Goal: Task Accomplishment & Management: Manage account settings

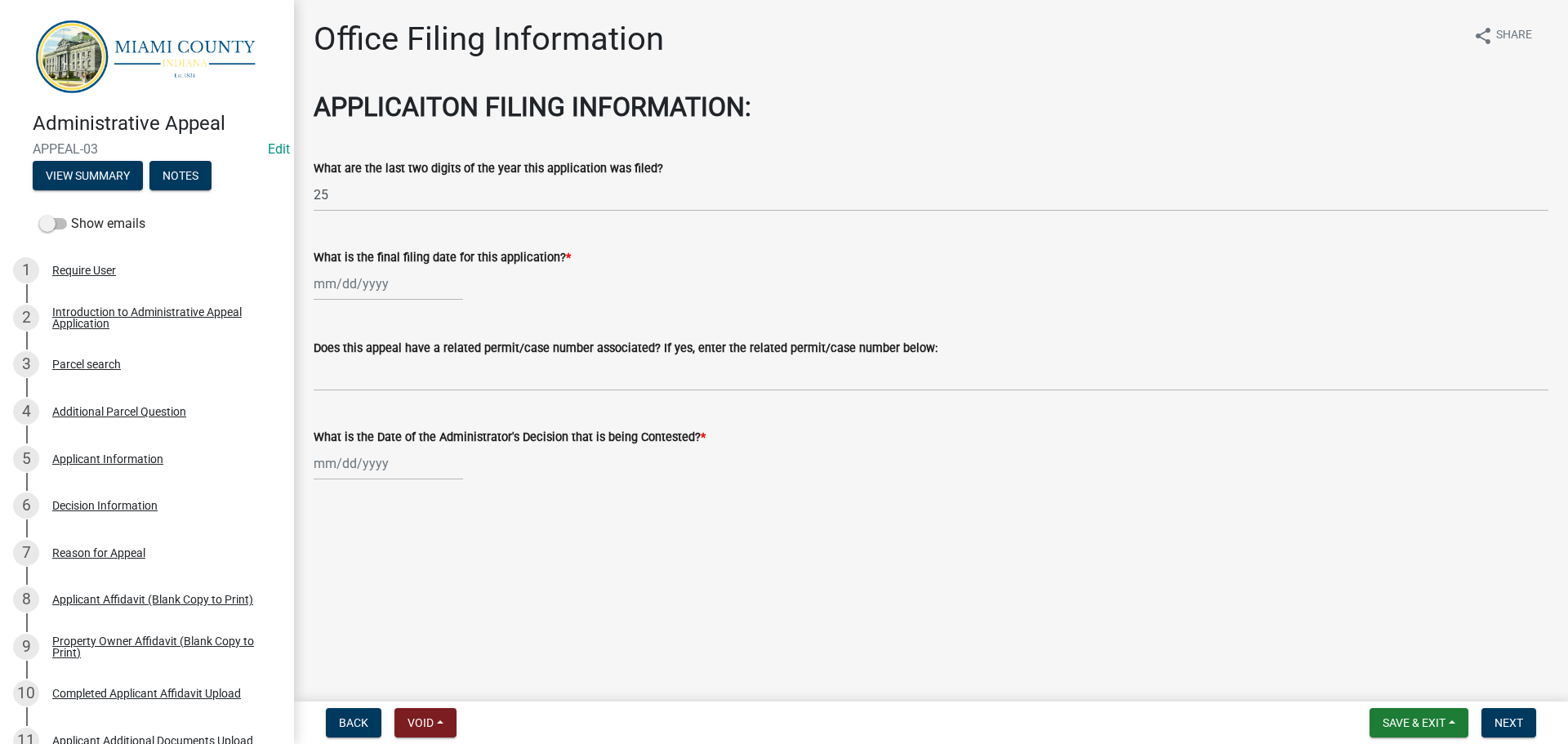
scroll to position [735, 0]
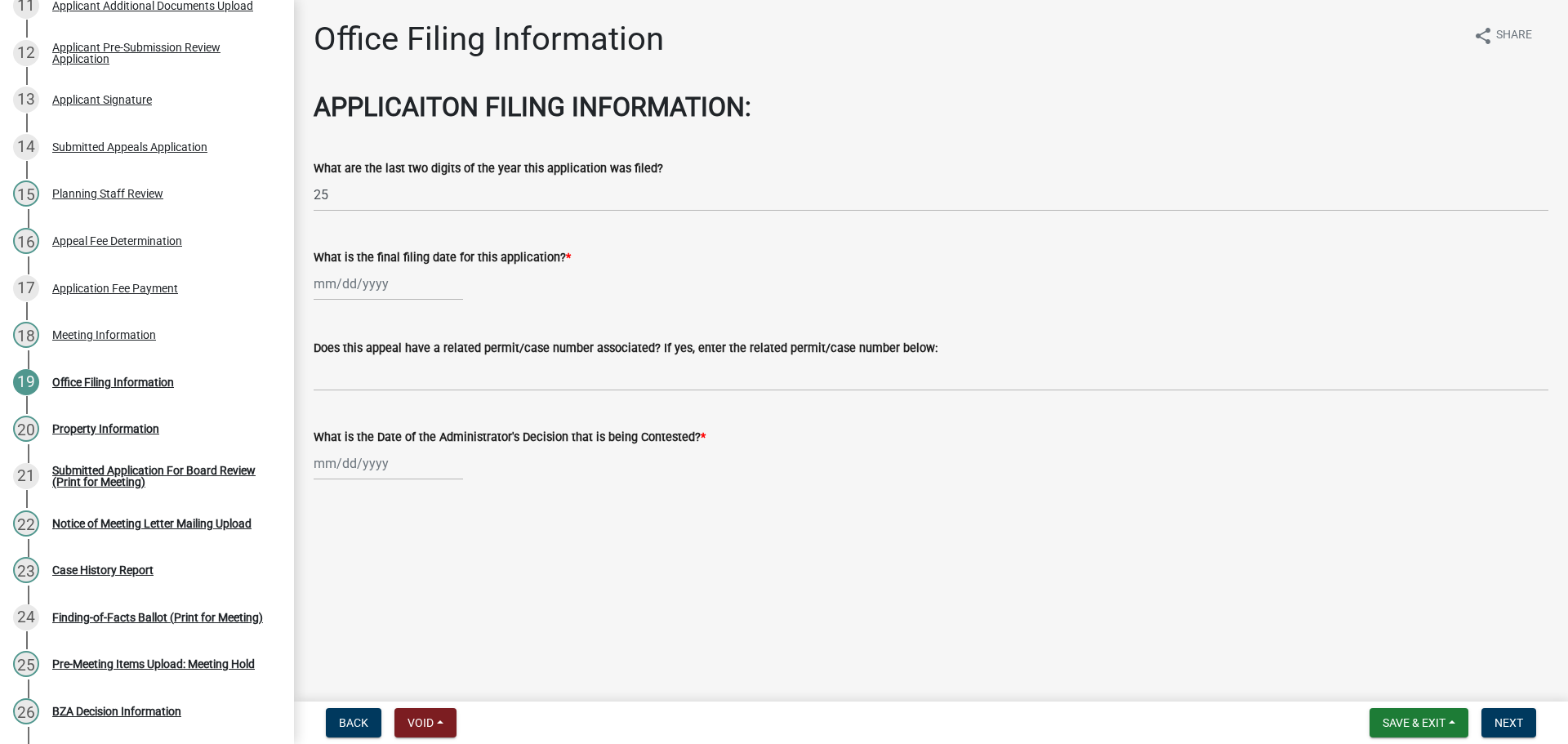
select select "9"
select select "2025"
click at [361, 301] on div "[PERSON_NAME] Feb Mar Apr [PERSON_NAME][DATE] Oct Nov [DATE] 1526 1527 1528 152…" at bounding box center [389, 283] width 149 height 33
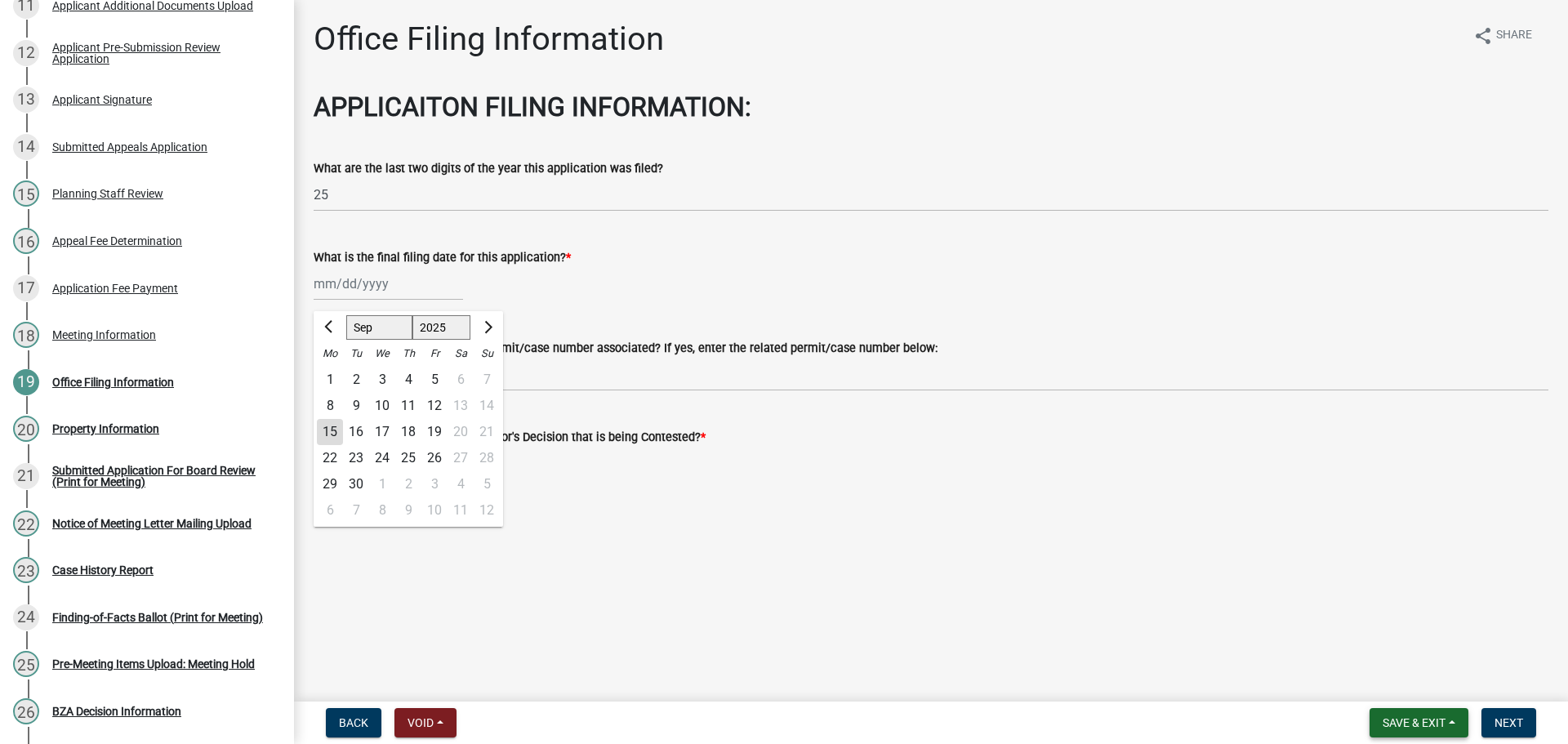
click at [1432, 722] on span "Save & Exit" at bounding box center [1414, 722] width 63 height 13
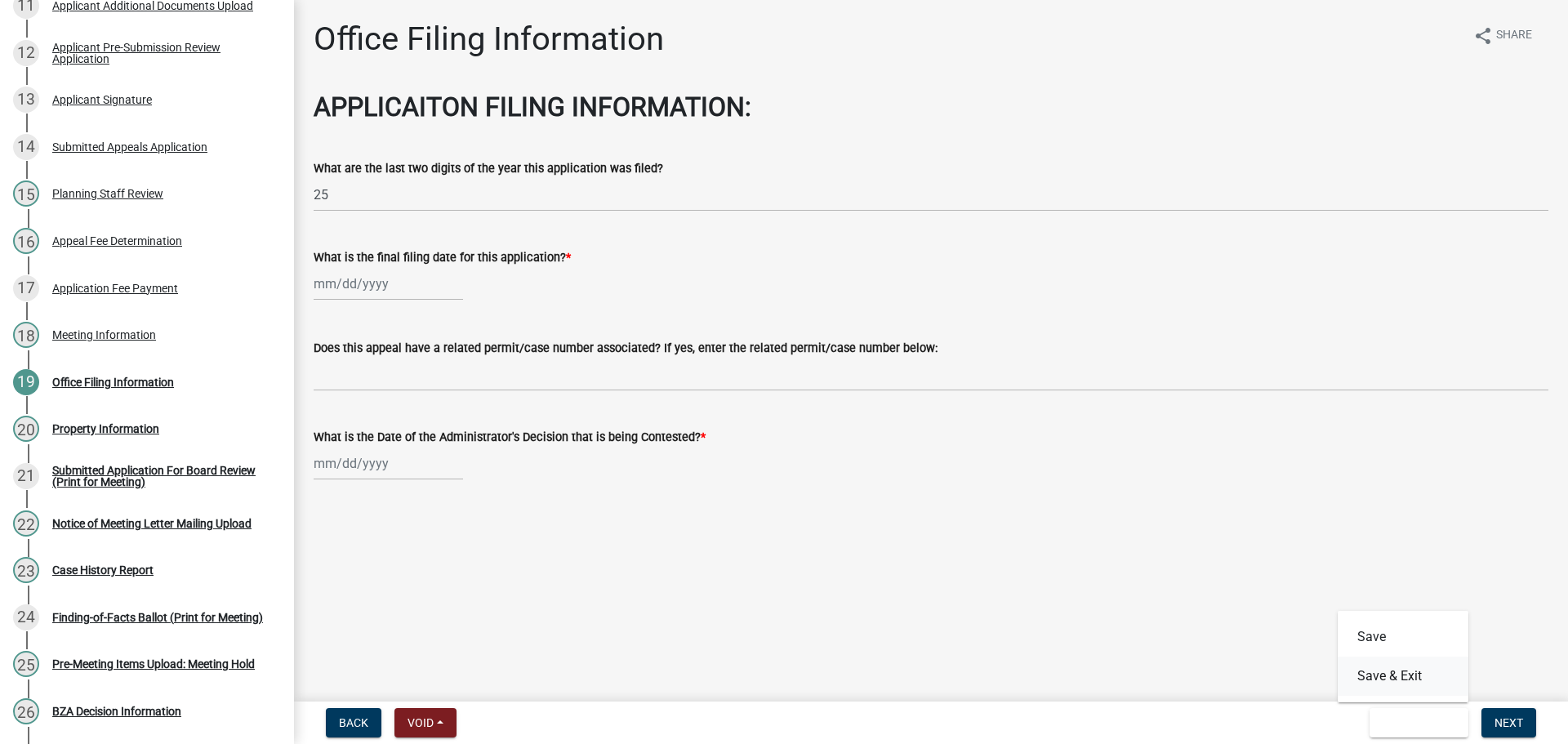
click at [1368, 674] on button "Save & Exit" at bounding box center [1403, 675] width 131 height 39
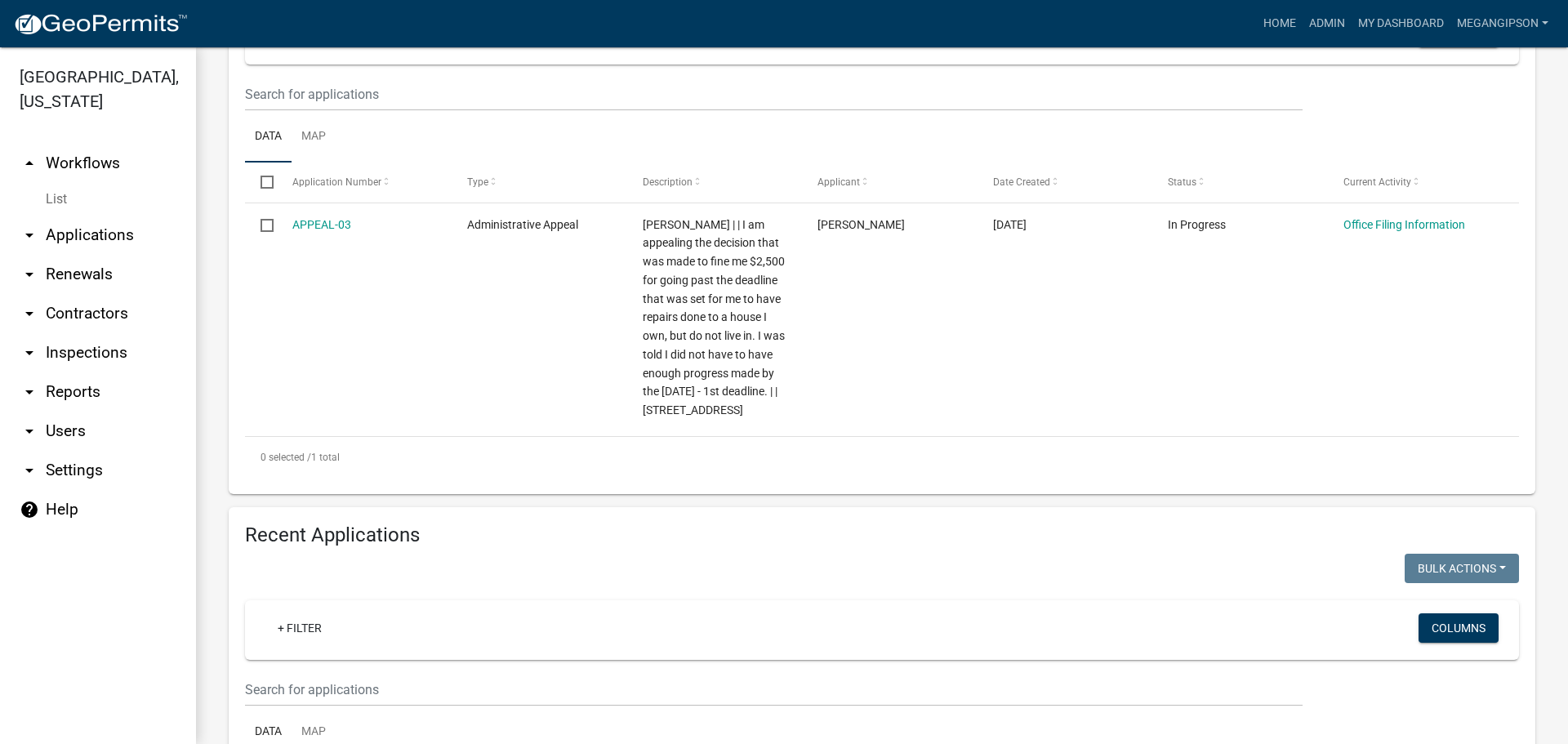
scroll to position [1221, 0]
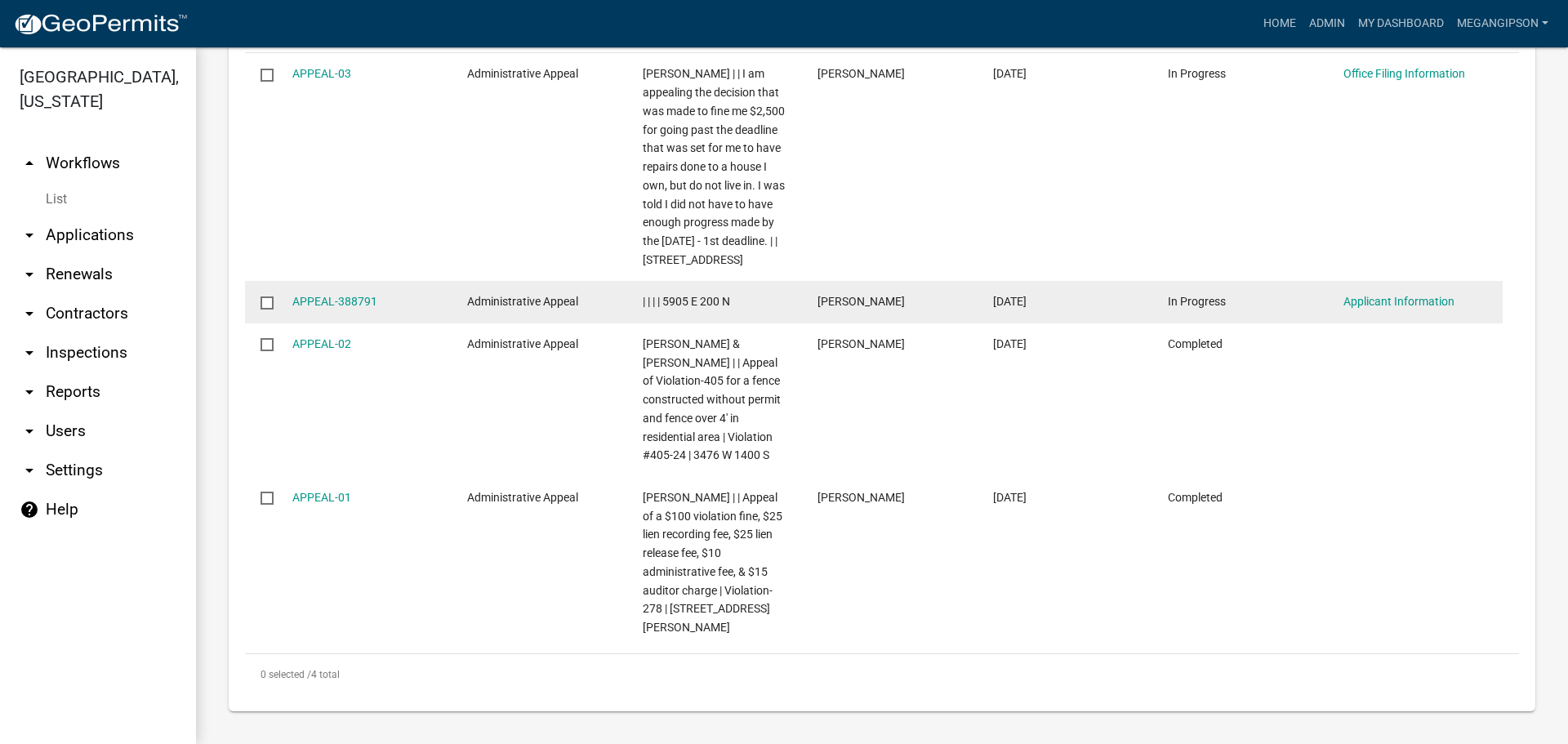
click at [269, 297] on input "checkbox" at bounding box center [266, 302] width 10 height 10
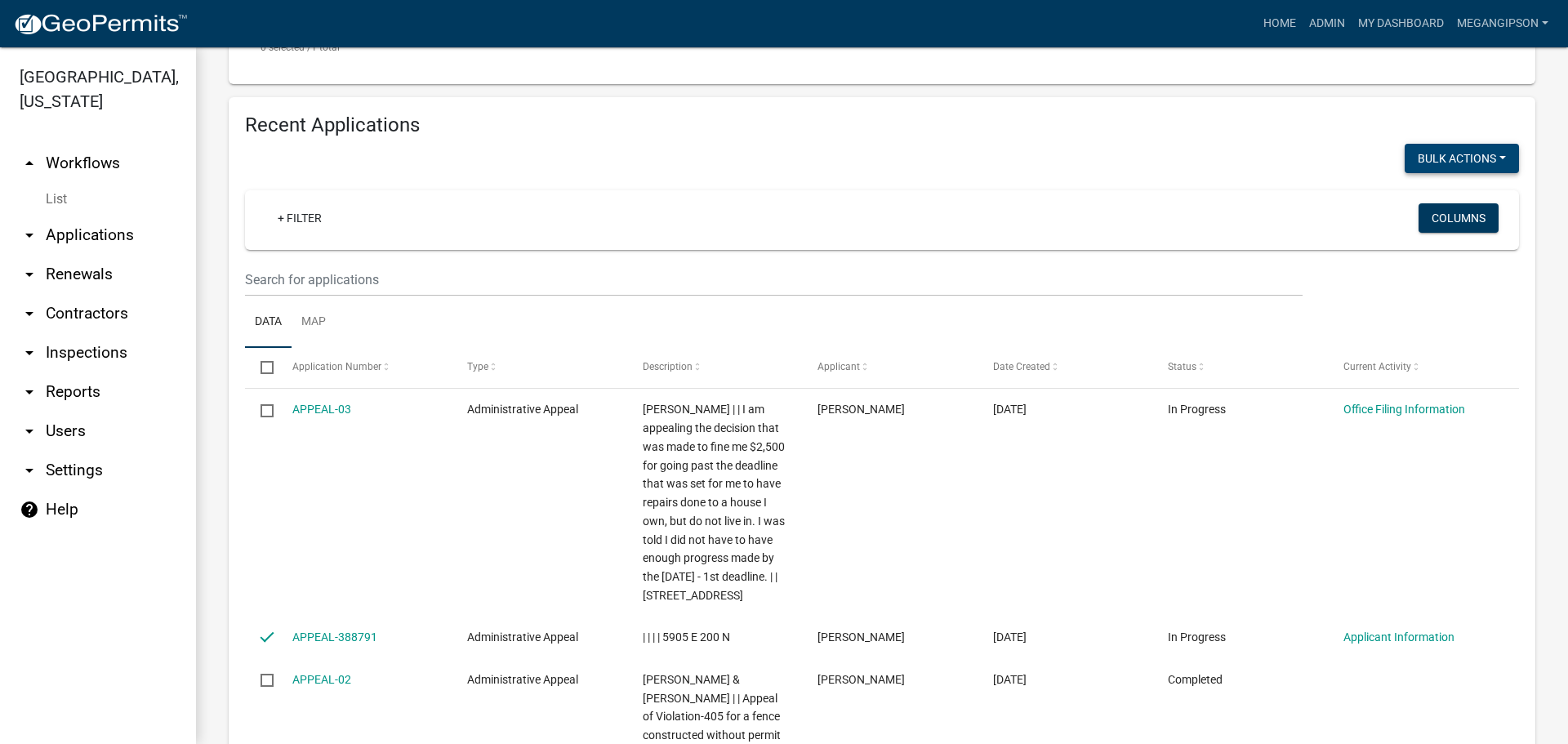
scroll to position [735, 0]
click at [1477, 175] on button "Bulk Actions" at bounding box center [1462, 160] width 114 height 29
click at [1406, 226] on button "Void" at bounding box center [1454, 206] width 131 height 39
checkbox input "false"
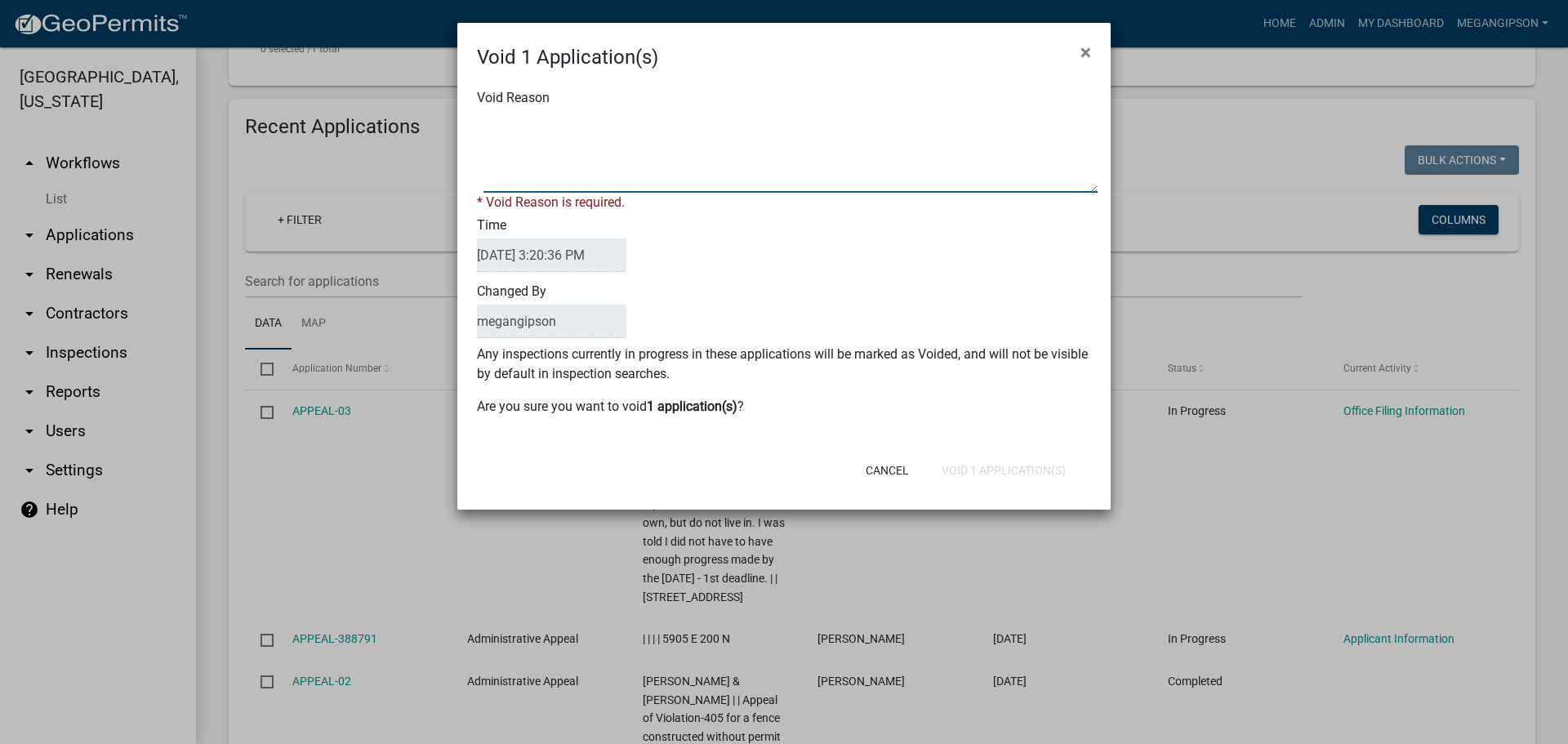
click at [668, 174] on textarea "Void Reason" at bounding box center [790, 151] width 614 height 81
type textarea "Incomplete application"
click at [1026, 510] on div "Void 1 Application(s) × Void Reason * Void Reason is required. Time [DATE] 3:20…" at bounding box center [784, 266] width 653 height 487
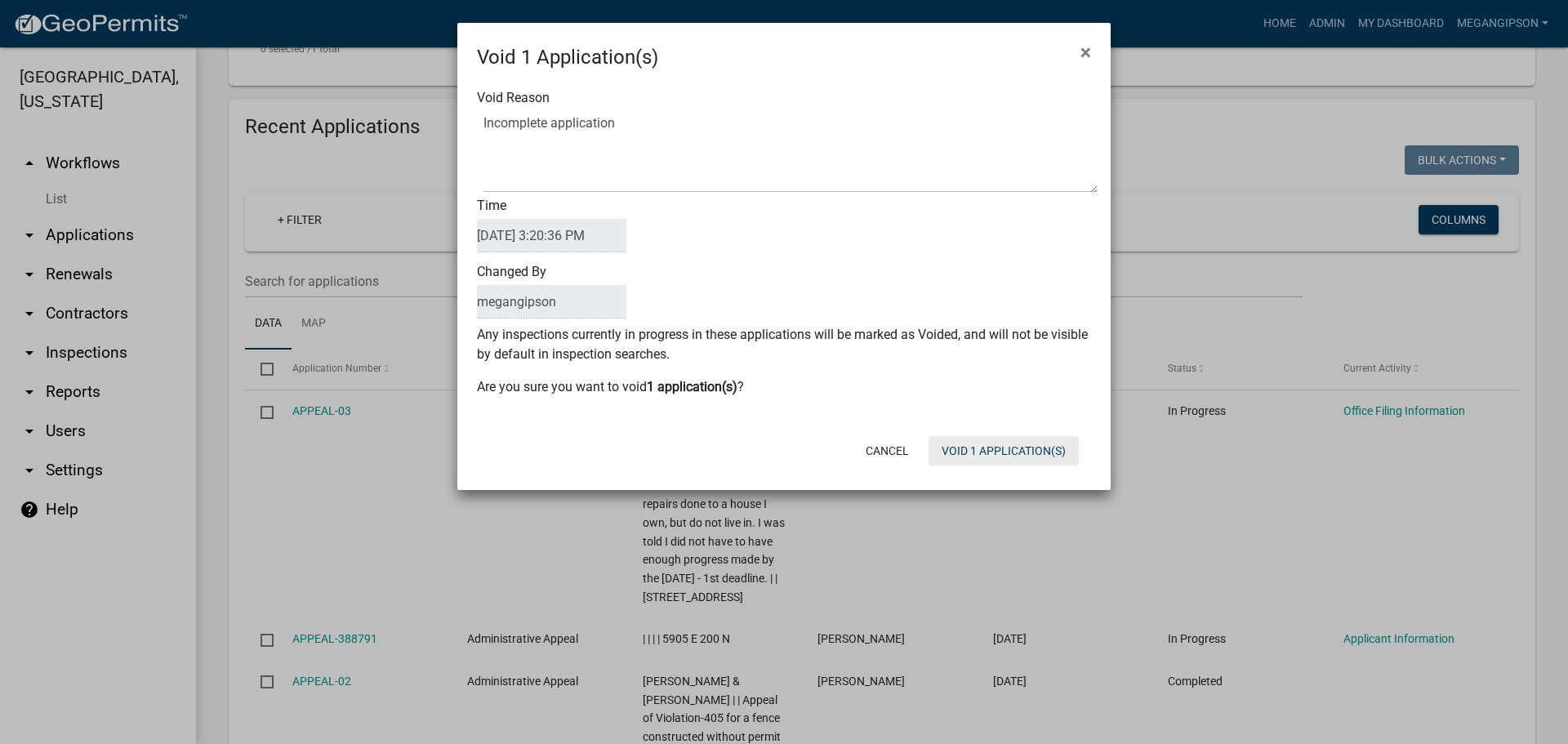
click at [1005, 465] on button "Void 1 Application(s)" at bounding box center [1003, 450] width 150 height 29
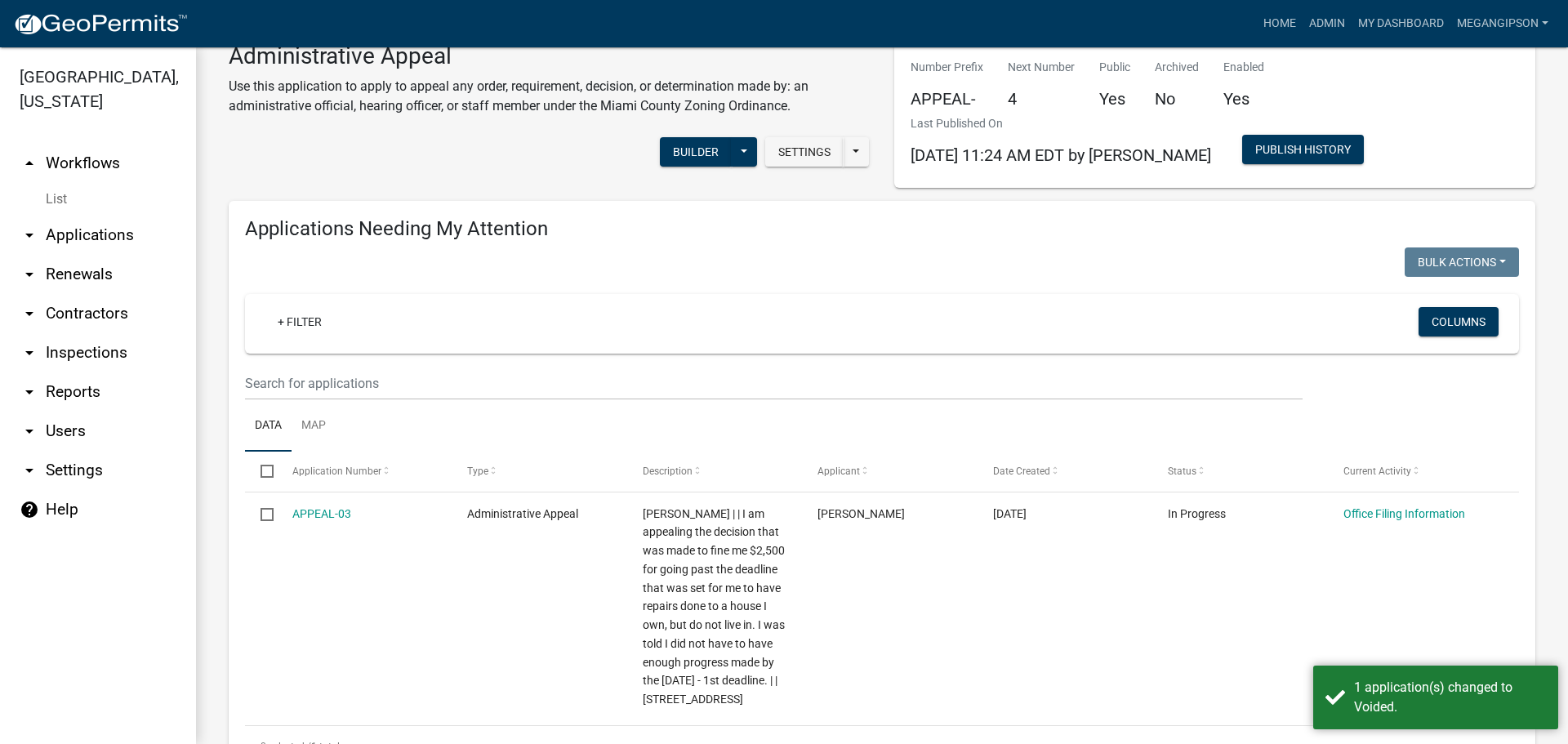
scroll to position [0, 0]
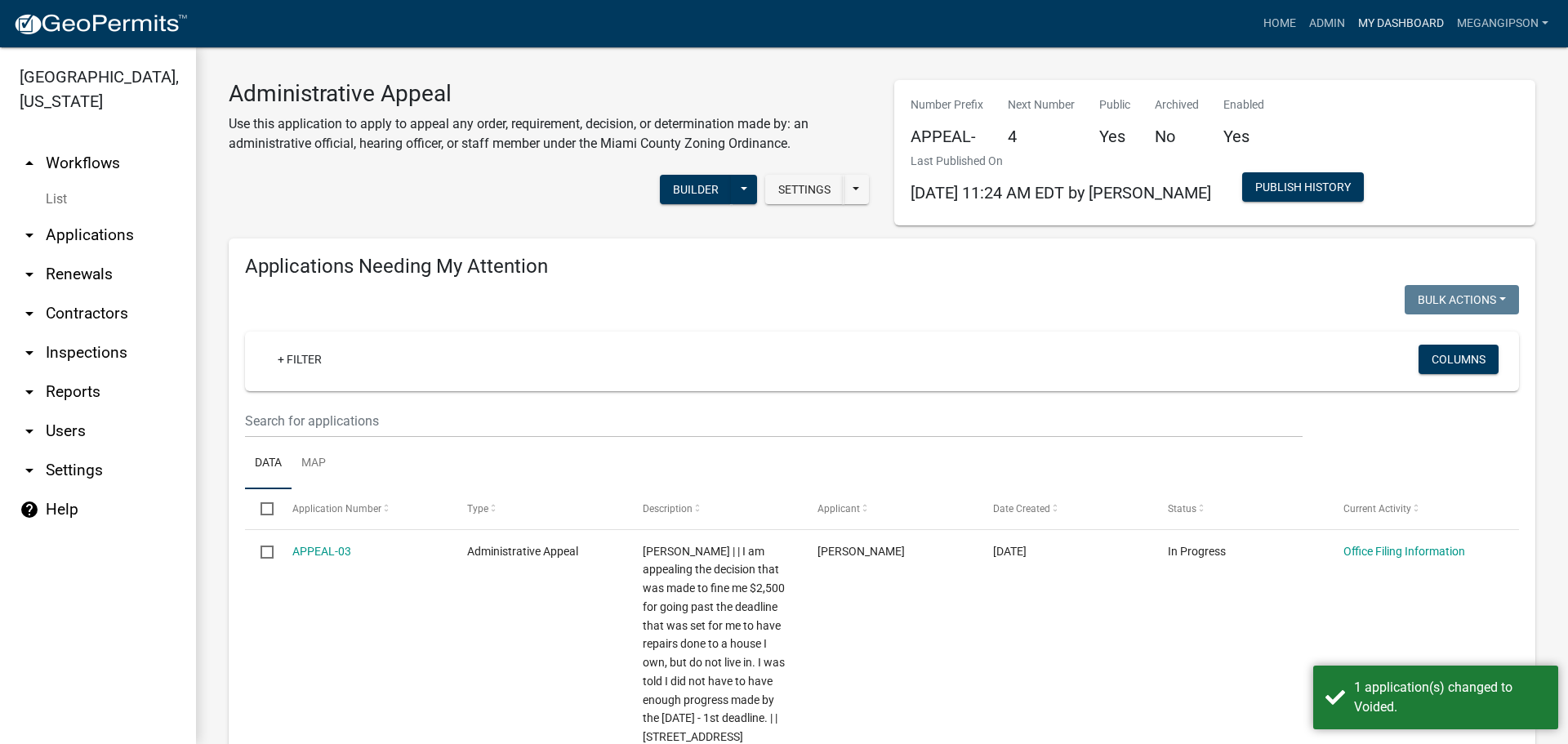
click at [1385, 33] on link "My Dashboard" at bounding box center [1401, 24] width 99 height 31
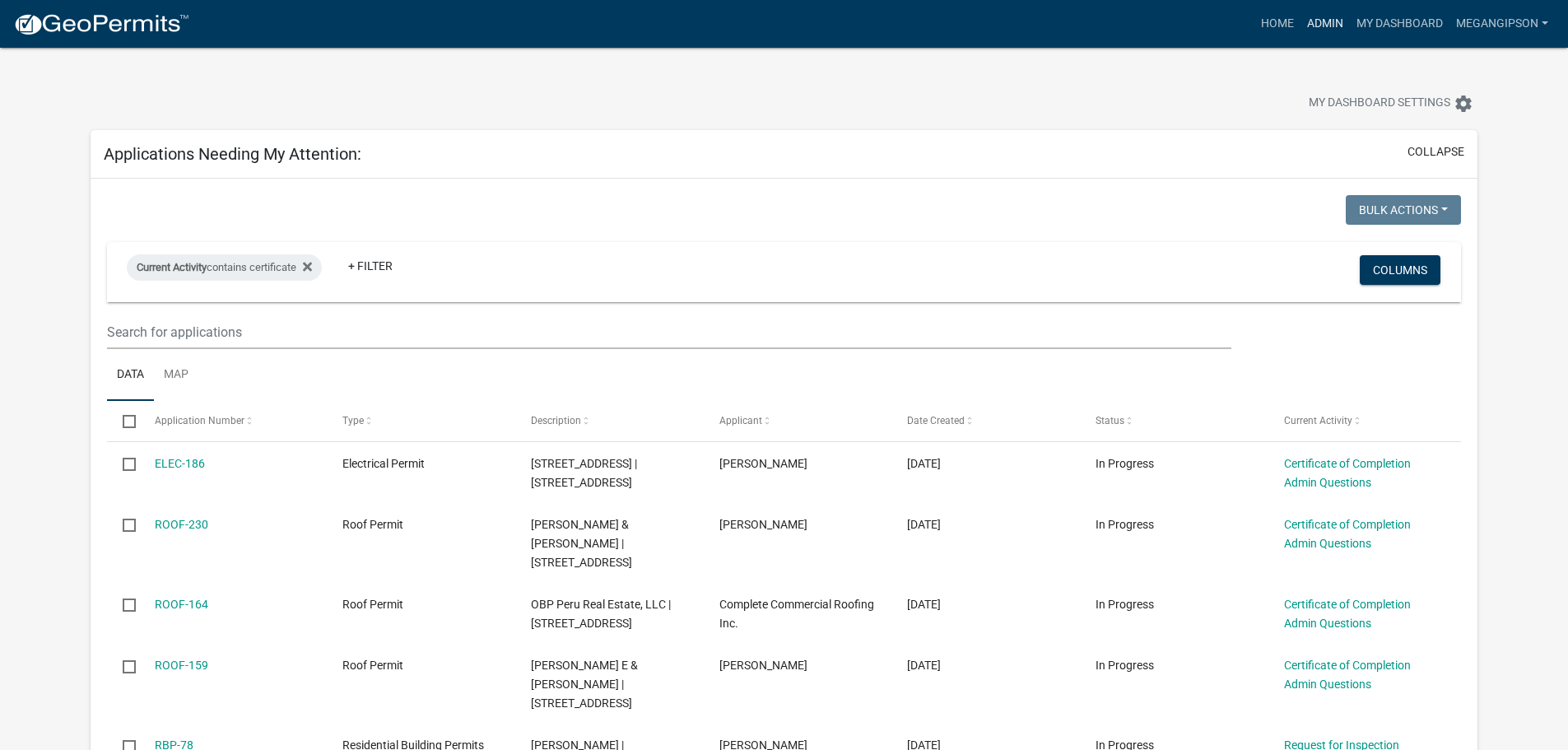
click at [1301, 30] on link "Admin" at bounding box center [1326, 24] width 50 height 31
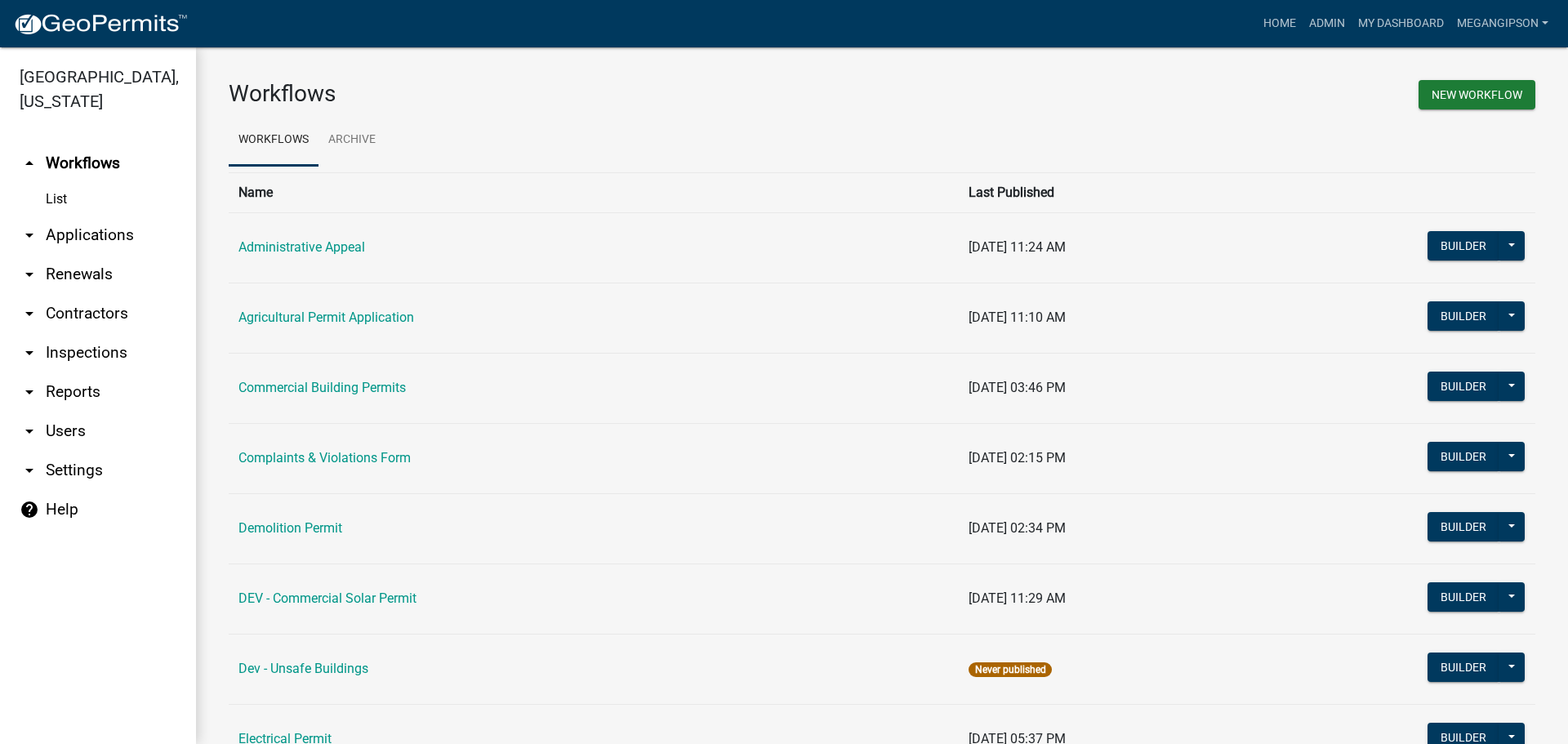
click at [118, 249] on link "arrow_drop_down Applications" at bounding box center [97, 234] width 196 height 39
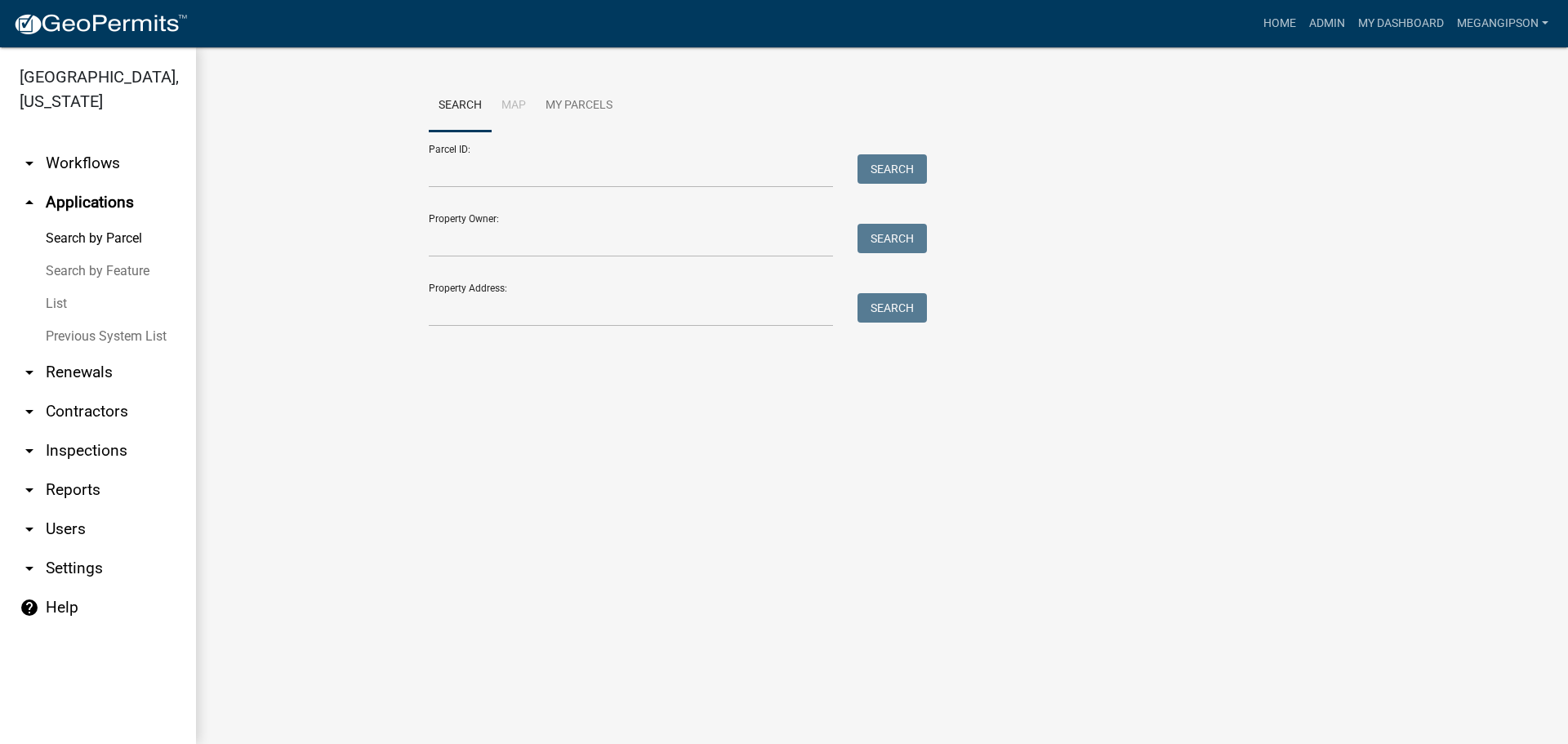
click at [74, 320] on link "List" at bounding box center [97, 303] width 196 height 33
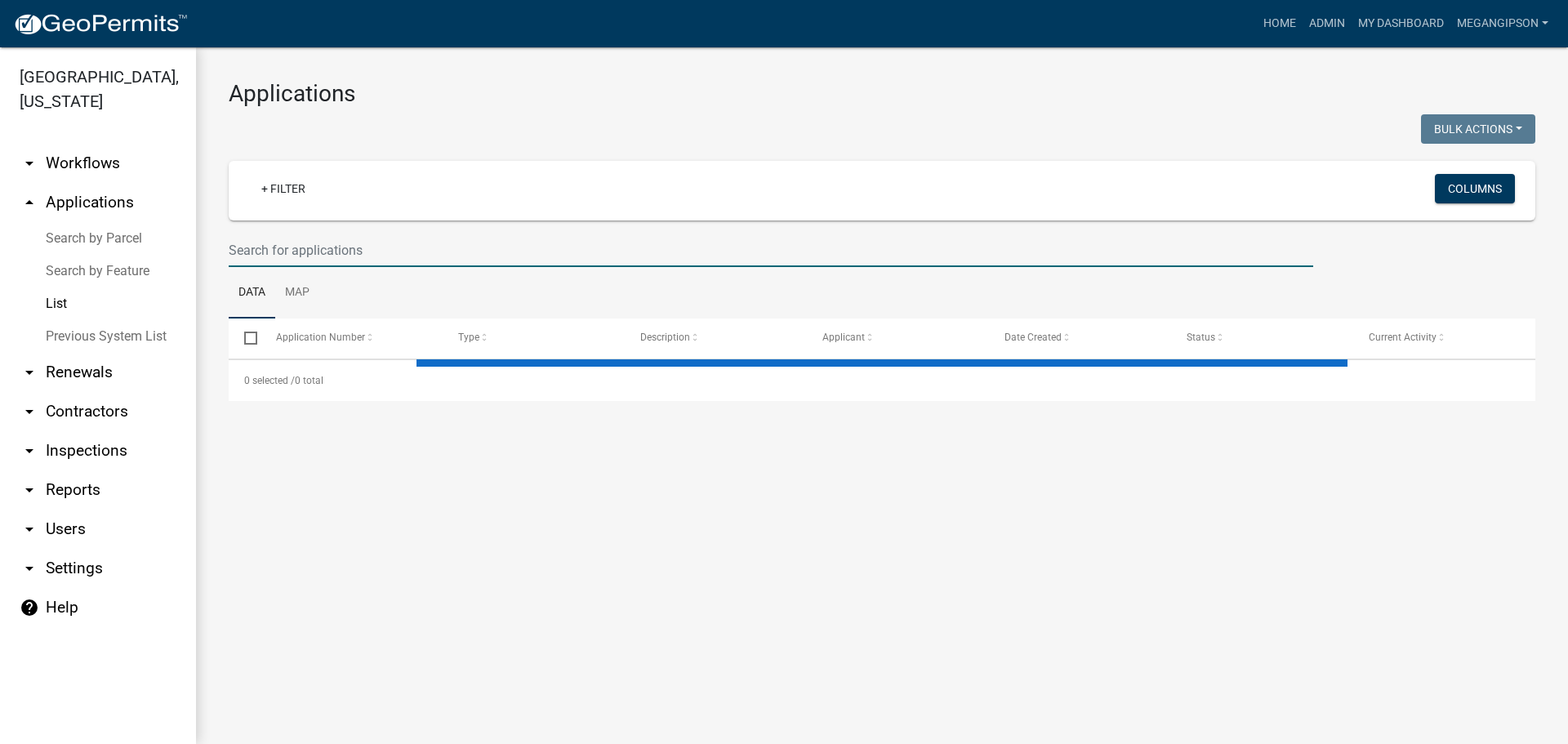
click at [297, 267] on input "text" at bounding box center [771, 250] width 1085 height 33
select select "3: 100"
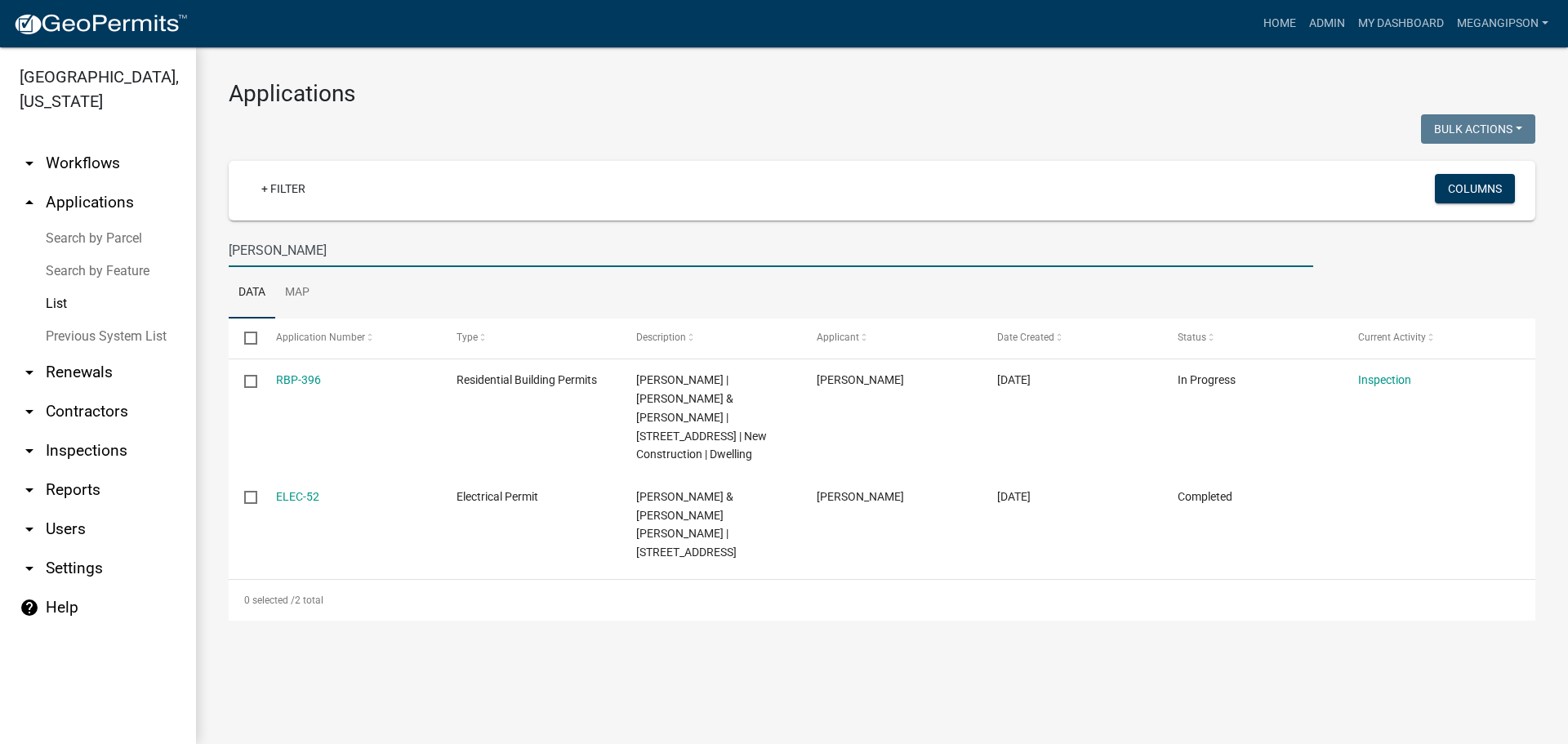
type input "[PERSON_NAME]"
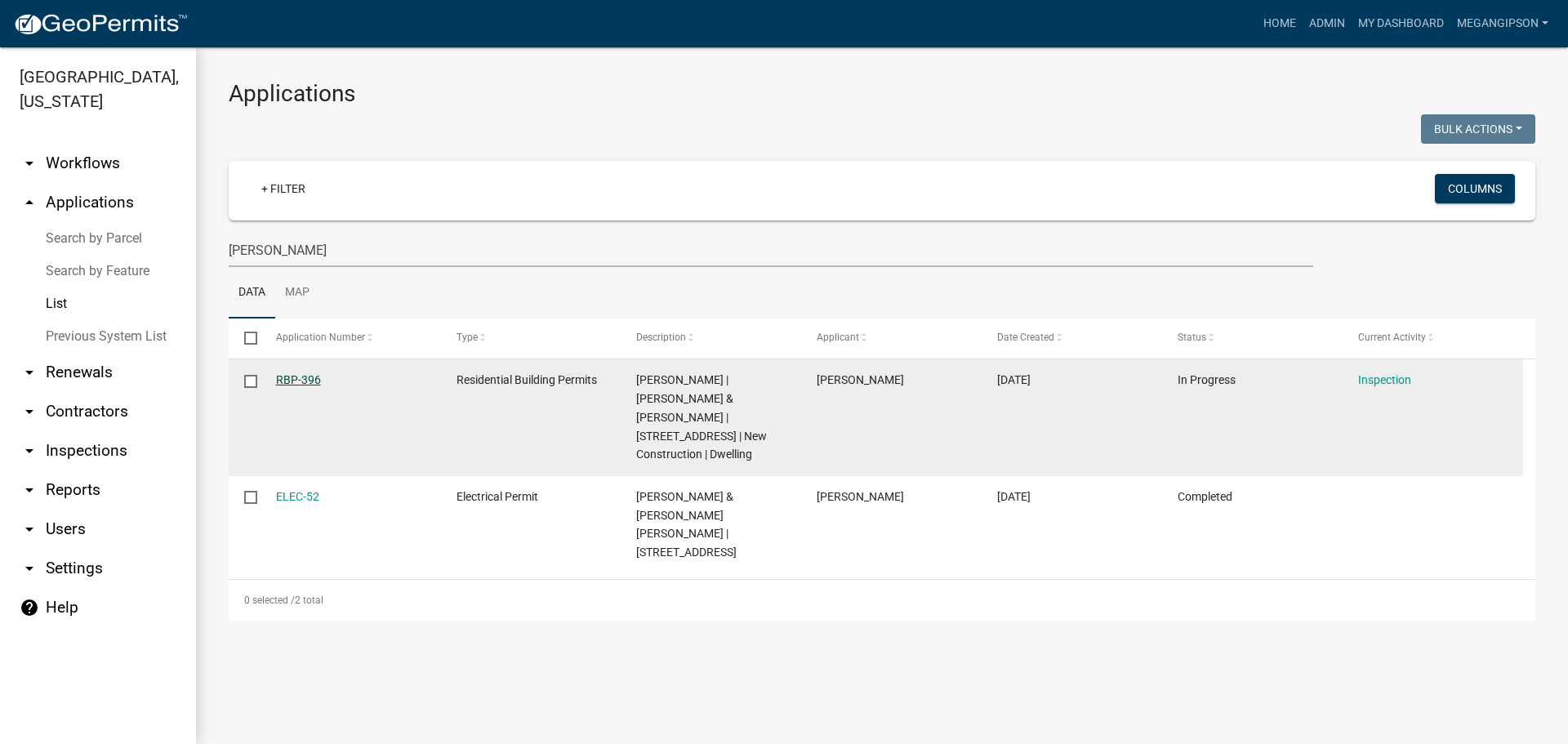
click at [293, 387] on link "RBP-396" at bounding box center [299, 380] width 45 height 13
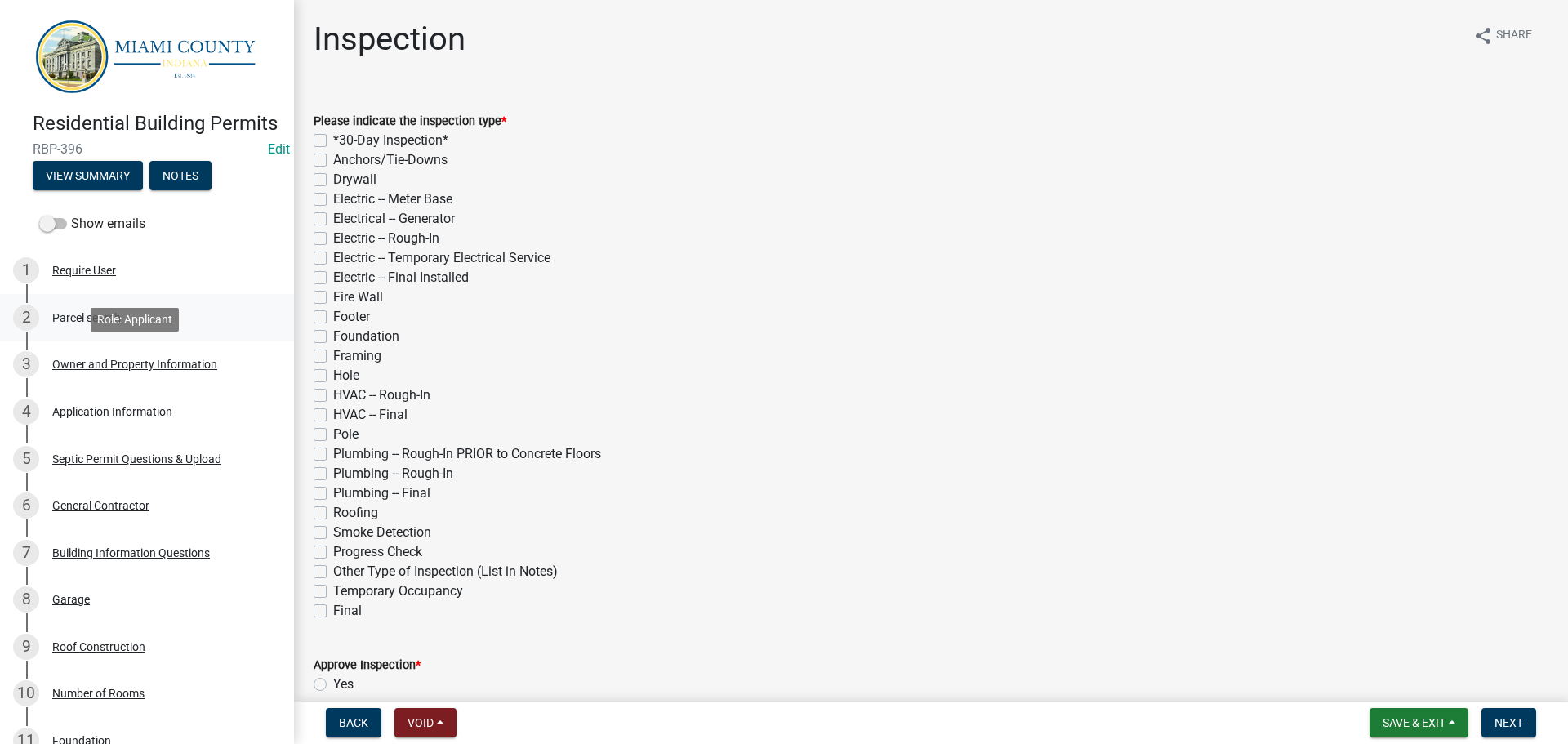
click at [99, 331] on div "2 Parcel search" at bounding box center [140, 318] width 254 height 26
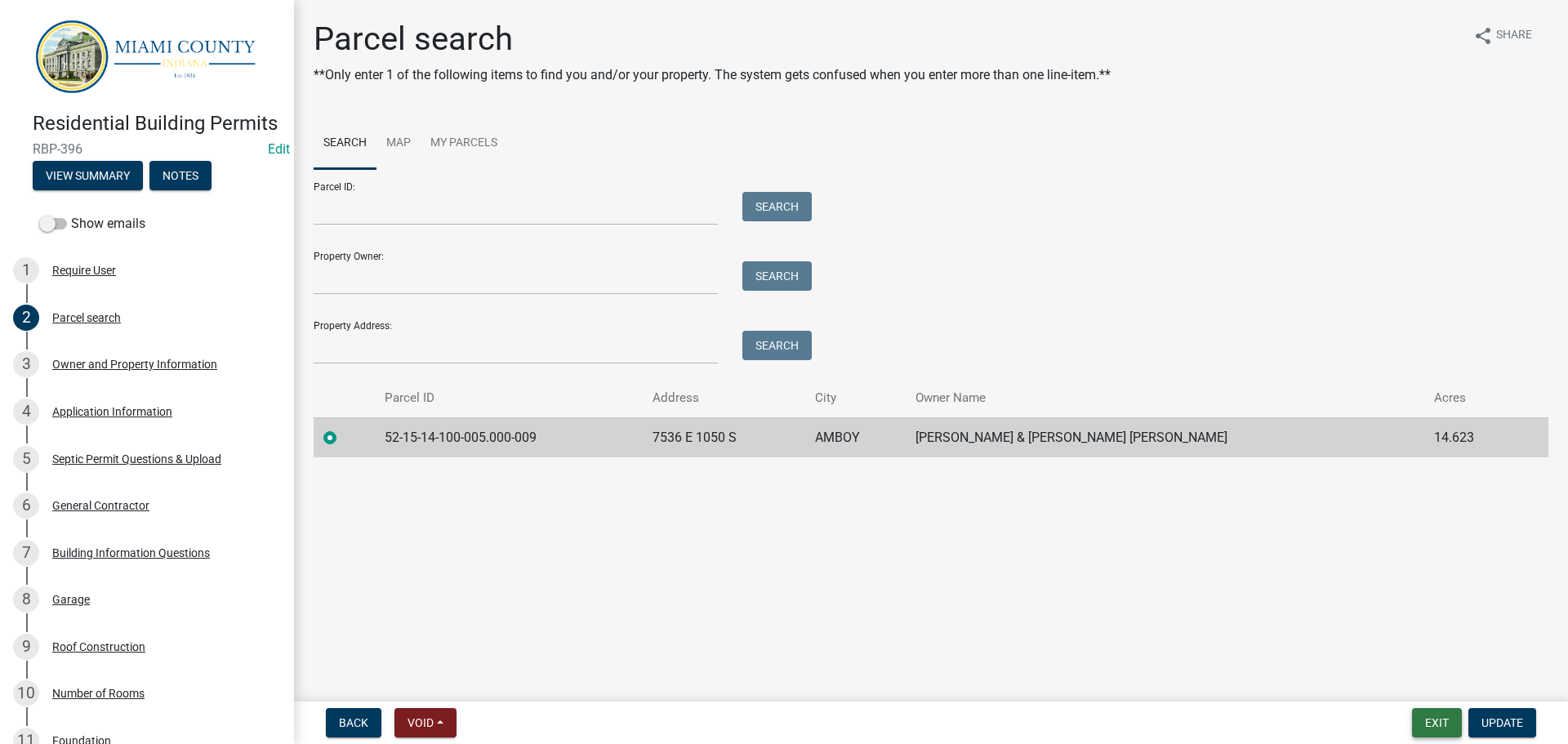
click at [1419, 724] on button "Exit" at bounding box center [1437, 722] width 50 height 29
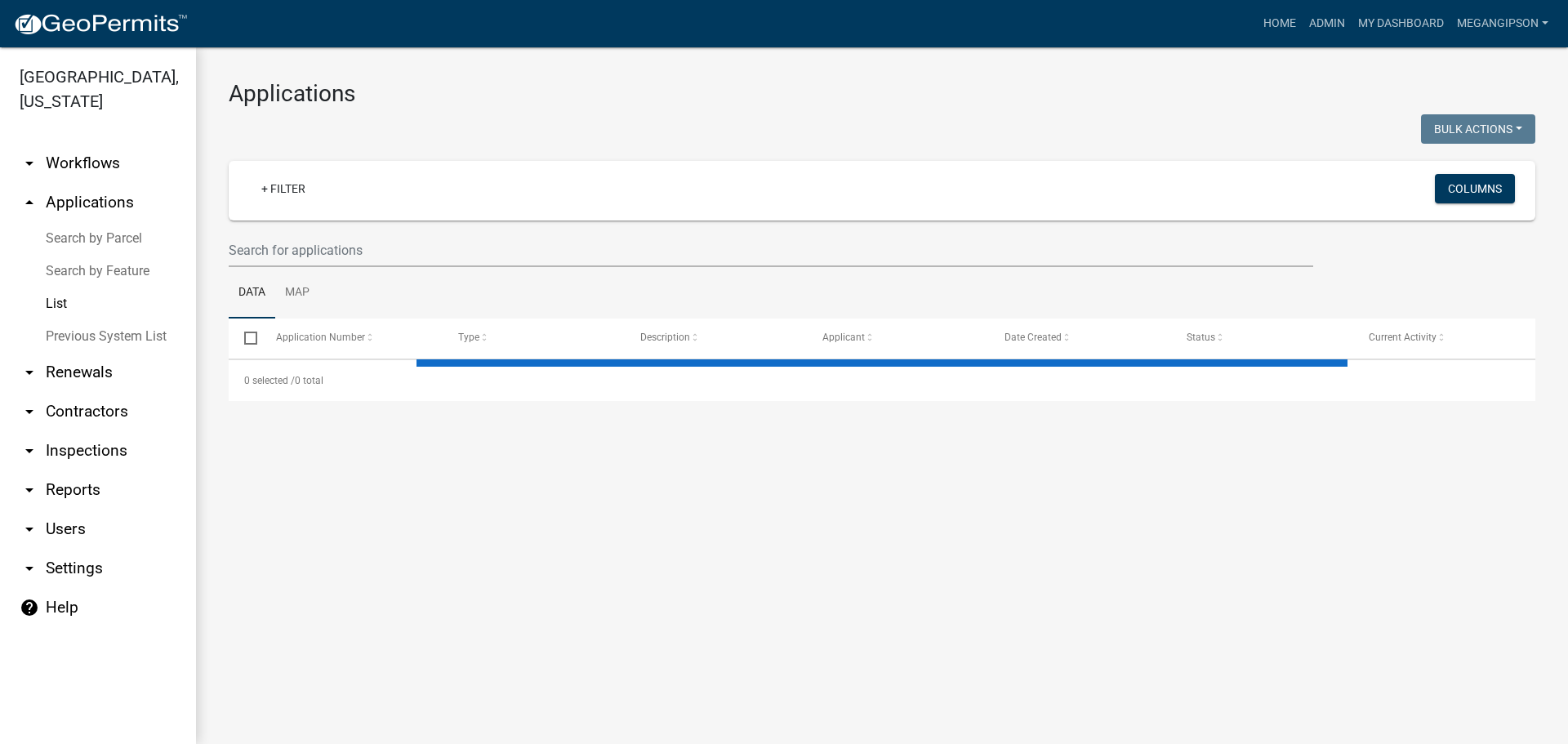
select select "3: 100"
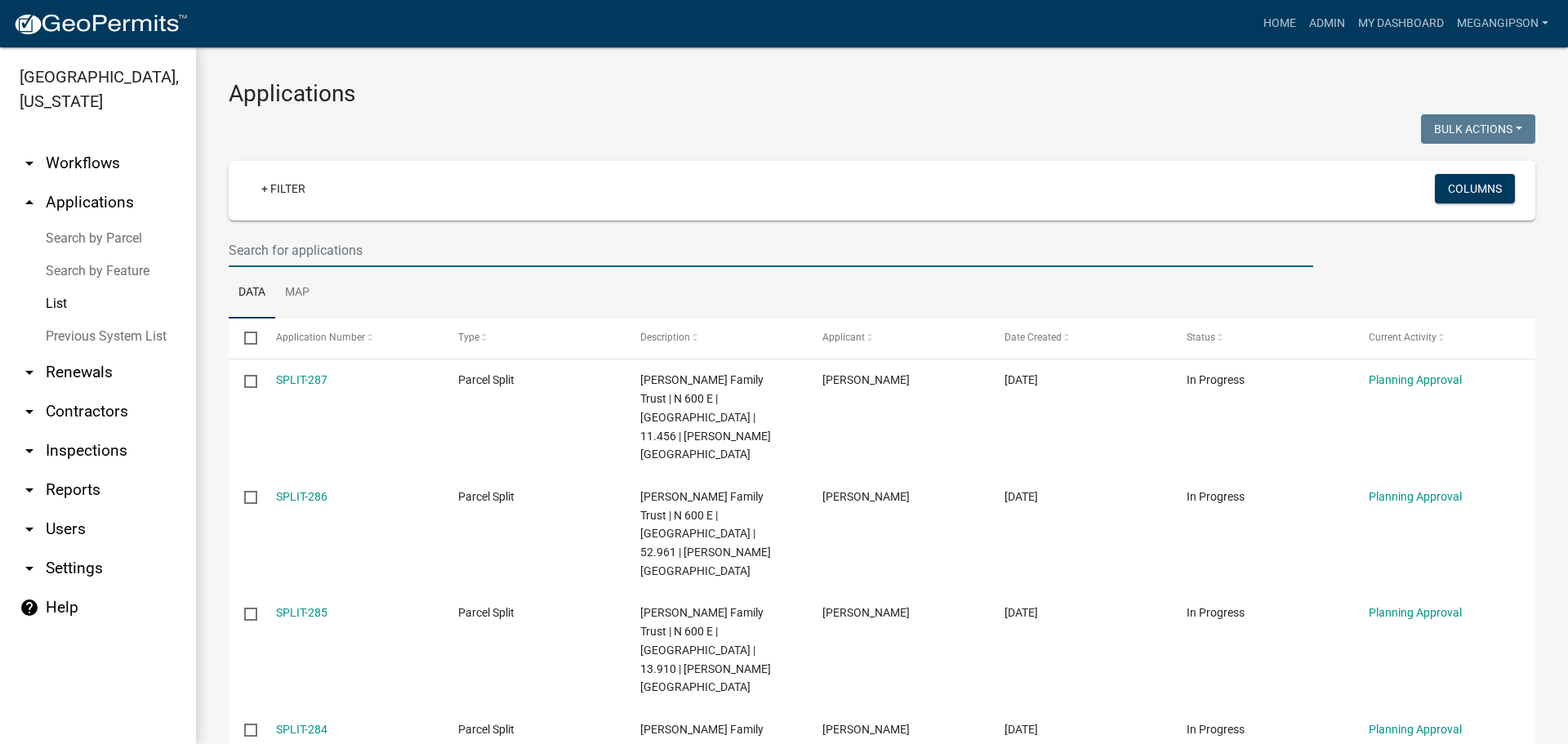
click at [335, 267] on input "text" at bounding box center [771, 250] width 1085 height 33
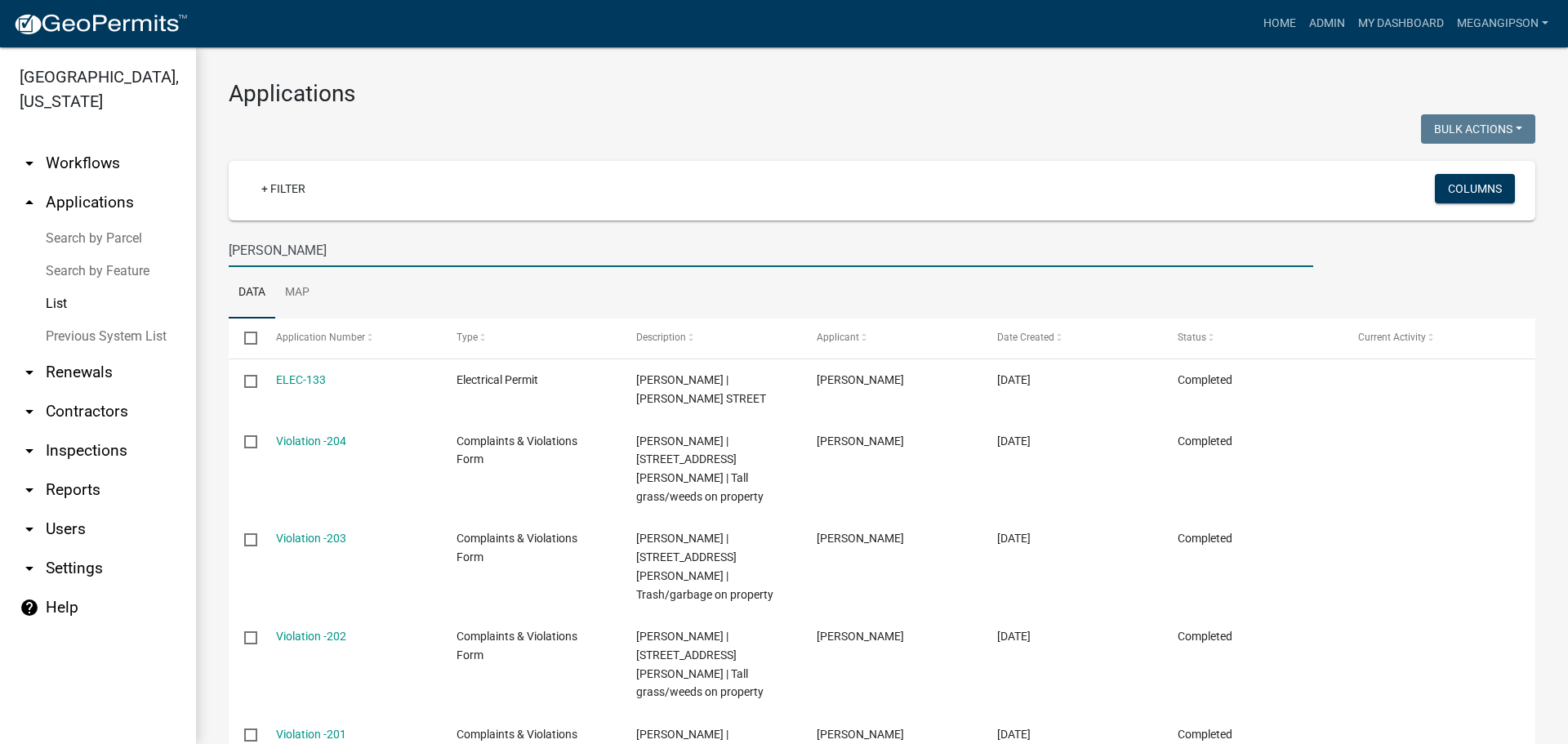
type input "[PERSON_NAME]"
drag, startPoint x: 436, startPoint y: 101, endPoint x: 336, endPoint y: 43, distance: 115.6
click at [436, 101] on h3 "Applications" at bounding box center [882, 94] width 1307 height 27
drag, startPoint x: 195, startPoint y: 278, endPoint x: -85, endPoint y: 297, distance: 280.6
click at [0, 297] on html "Internet Explorer does NOT work with GeoPermits. Get a new browser for more sec…" at bounding box center [784, 372] width 1568 height 744
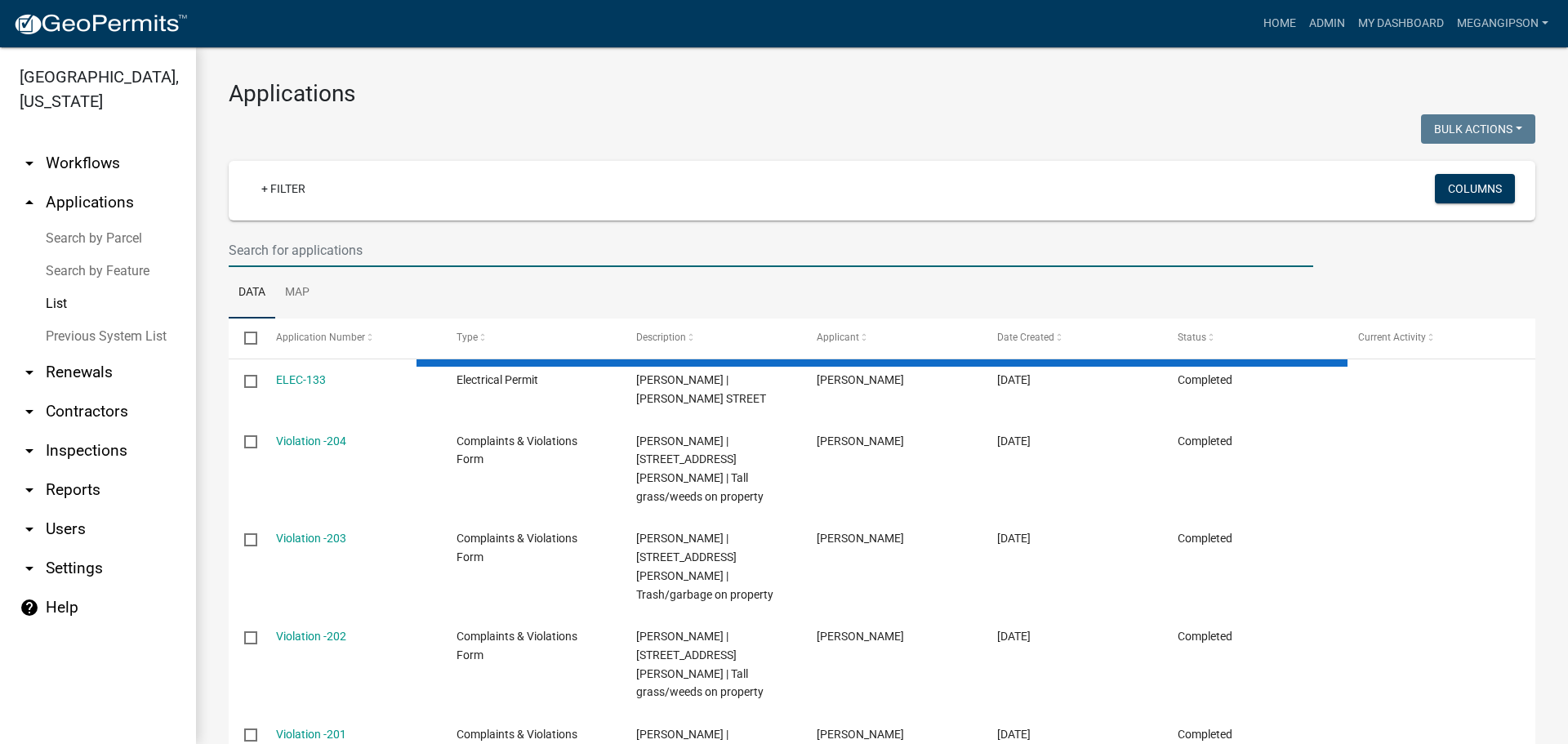
click at [819, 158] on div "Applications Bulk Actions Void Expire Lock Withdraw + Filter Columns Data Map S…" at bounding box center [881, 469] width 1372 height 843
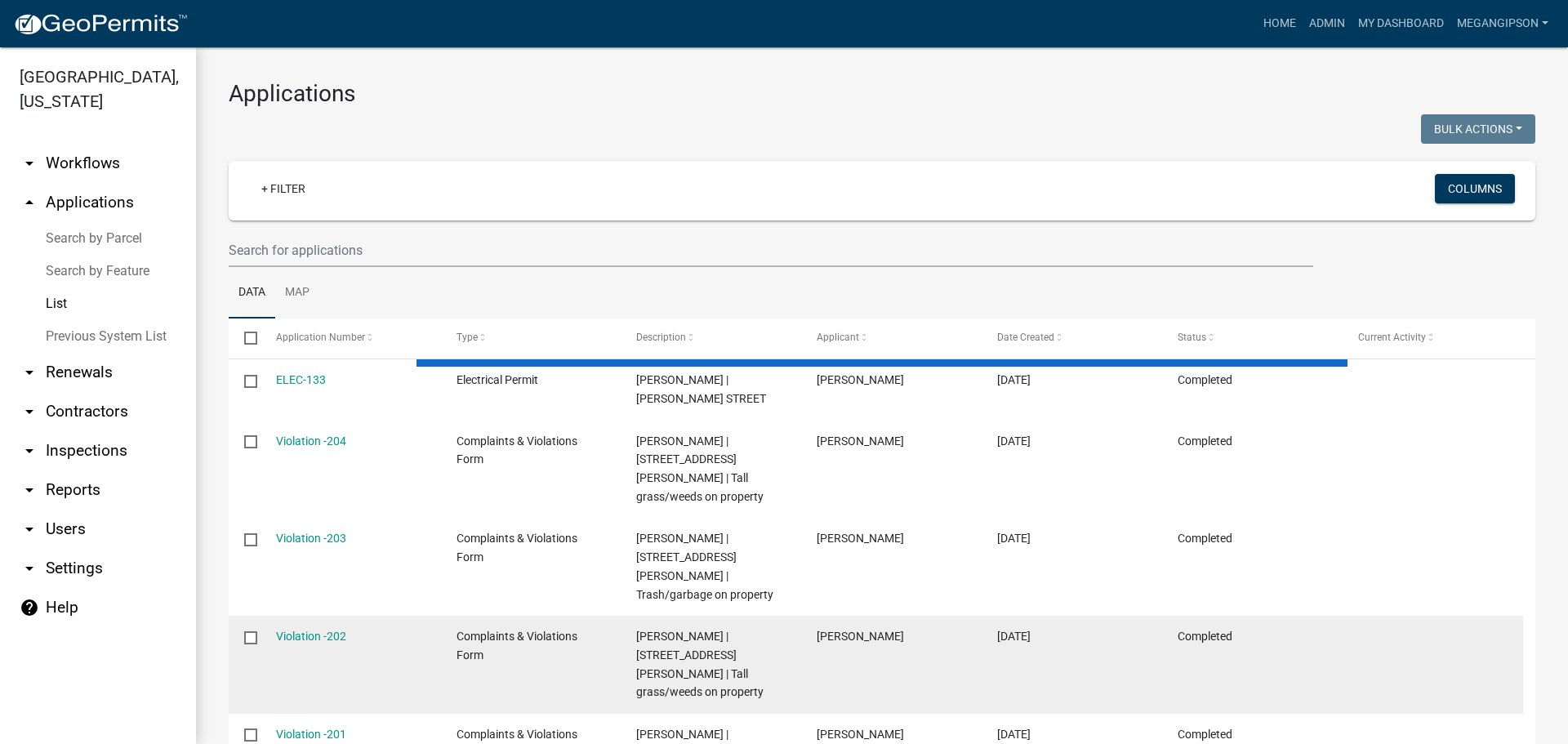
select select "3: 100"
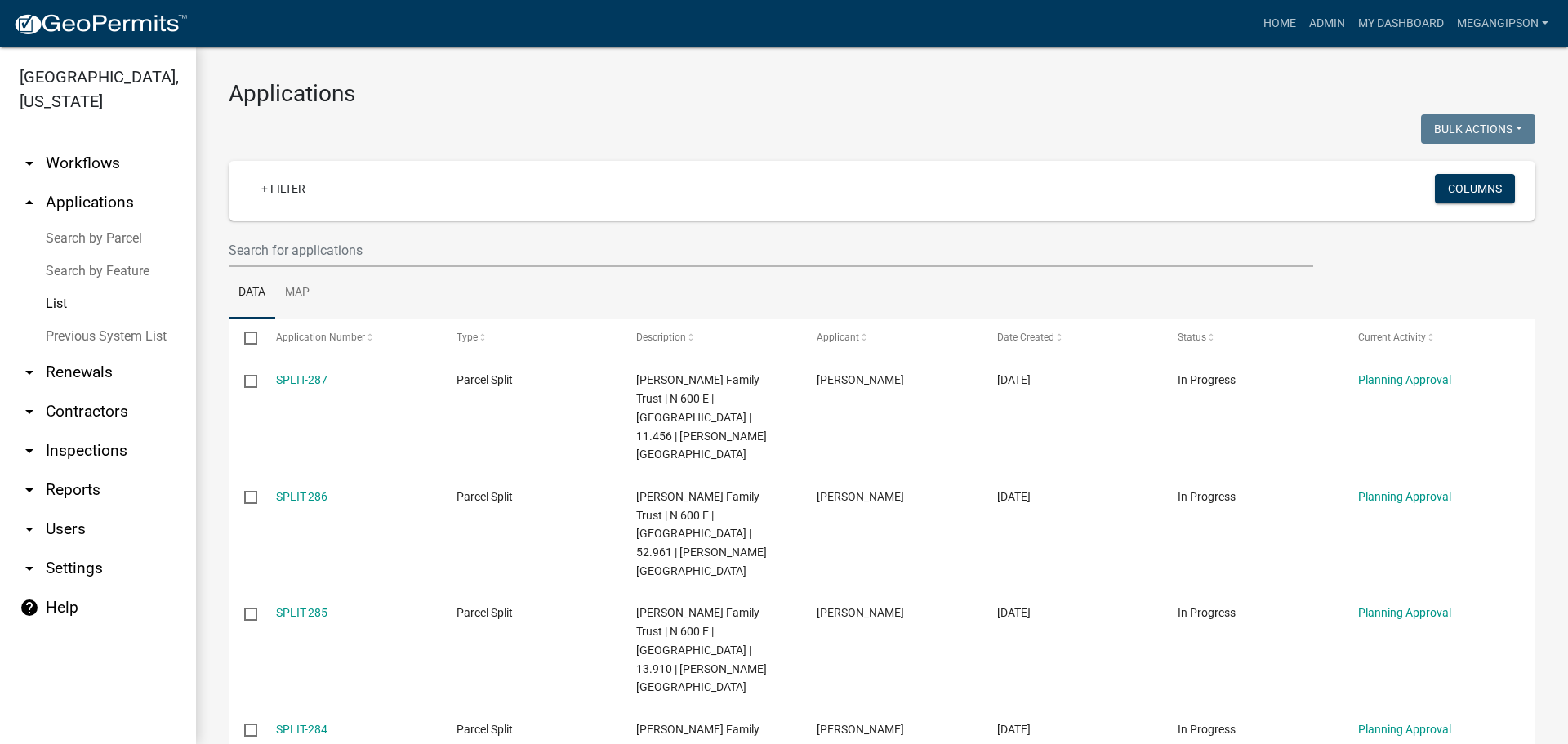
click at [895, 147] on div "Bulk Actions Void Expire Lock Withdraw" at bounding box center [1215, 130] width 666 height 33
click at [743, 108] on h3 "Applications" at bounding box center [882, 94] width 1307 height 27
click at [860, 142] on div at bounding box center [549, 130] width 666 height 33
